Goal: Information Seeking & Learning: Check status

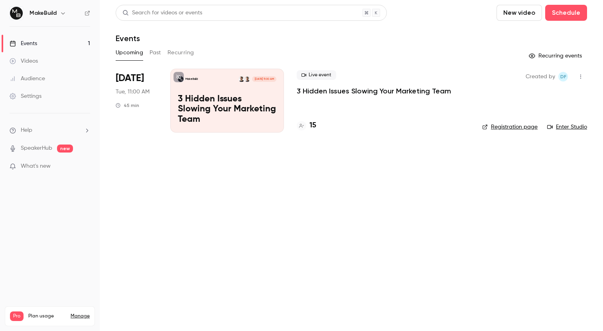
click at [318, 92] on p "3 Hidden Issues Slowing Your Marketing Team" at bounding box center [374, 91] width 154 height 10
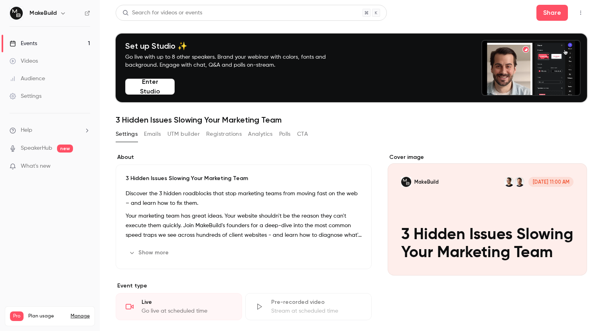
click at [214, 133] on button "Registrations" at bounding box center [223, 134] width 35 height 13
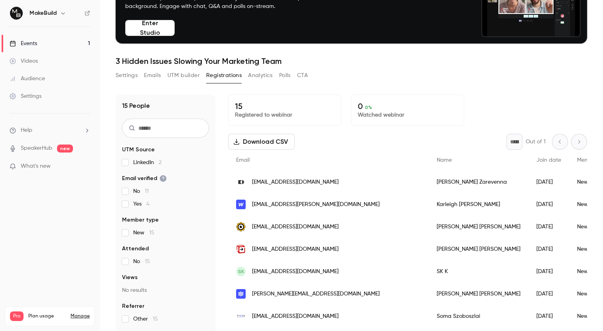
scroll to position [12, 0]
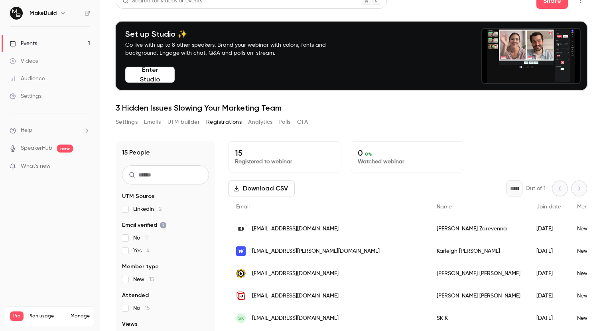
click at [115, 120] on main "Search for videos or events Share Set up Studio ✨ Go live with up to 8 other sp…" at bounding box center [351, 165] width 503 height 331
